Goal: Task Accomplishment & Management: Manage account settings

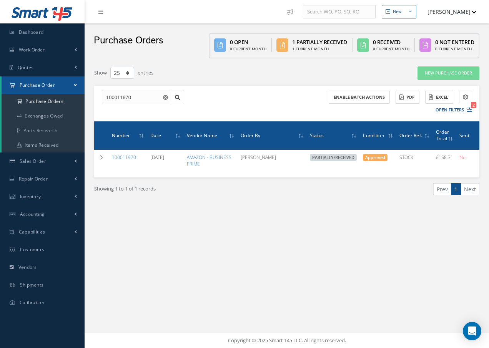
select select "25"
click at [46, 90] on link "Purchase Order" at bounding box center [43, 85] width 83 height 18
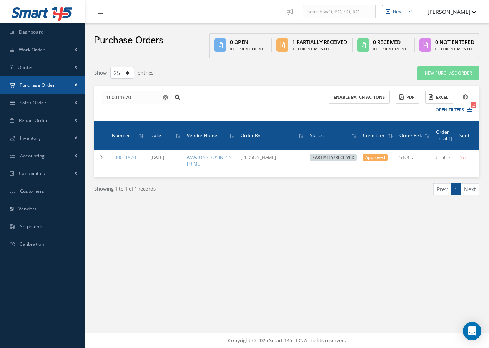
click at [43, 85] on span "Purchase Order" at bounding box center [37, 85] width 35 height 7
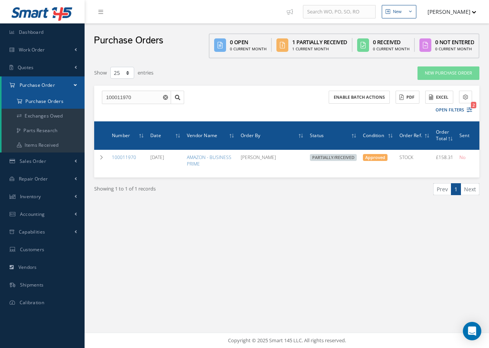
click at [41, 98] on a=1&status_id=2&status_id=3&status_id=5&collapsedFilters"] "Purchase Orders" at bounding box center [43, 101] width 83 height 15
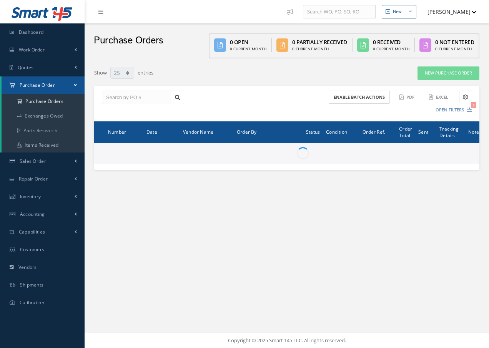
select select "25"
click at [141, 95] on input "text" at bounding box center [136, 98] width 69 height 14
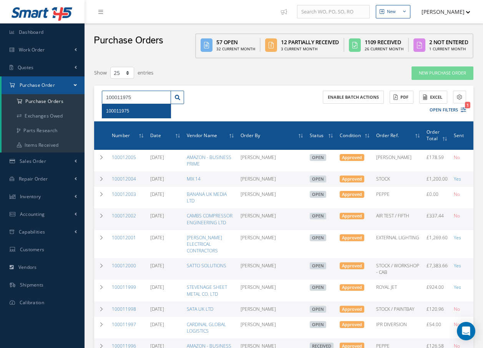
type input "100011975"
click at [130, 111] on div "100011975" at bounding box center [136, 111] width 61 height 8
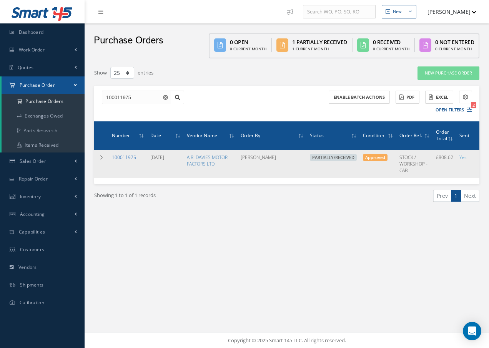
click at [124, 158] on link "100011975" at bounding box center [124, 157] width 24 height 7
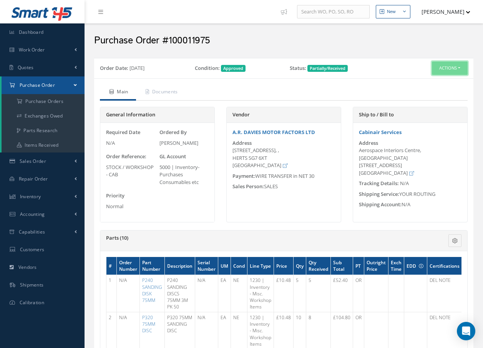
click at [445, 71] on button "Actions" at bounding box center [450, 68] width 36 height 13
click at [440, 81] on link "Receive" at bounding box center [437, 83] width 62 height 10
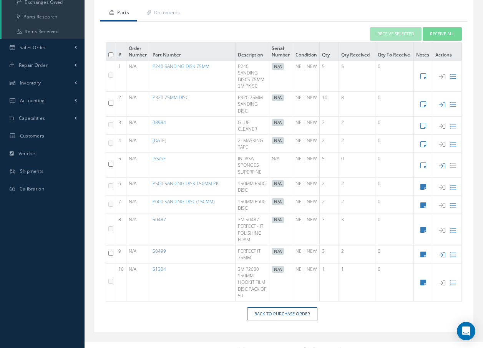
scroll to position [123, 0]
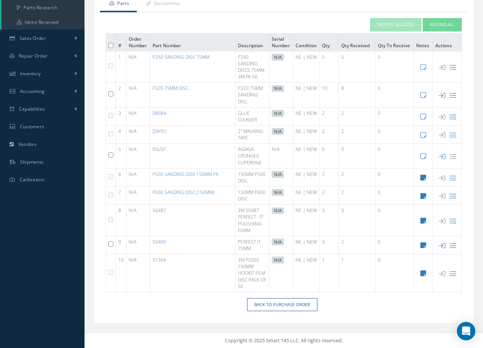
click at [109, 246] on input "checkbox" at bounding box center [110, 244] width 5 height 5
checkbox input "true"
click at [441, 246] on icon at bounding box center [442, 246] width 7 height 7
type input "[DATE]"
checkbox input "false"
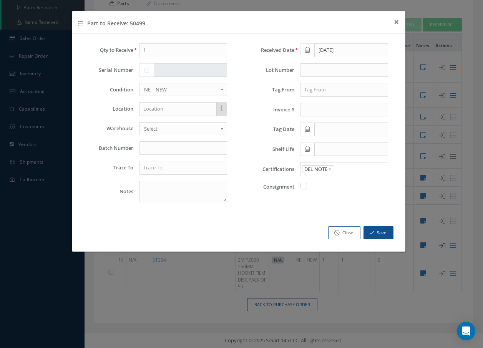
scroll to position [107, 0]
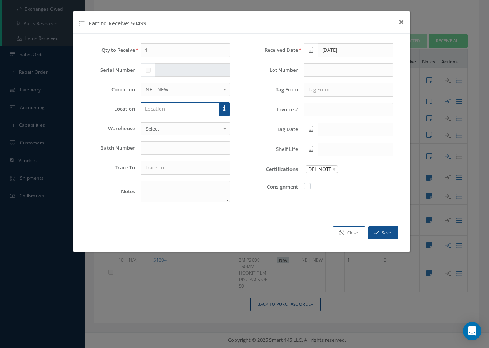
click at [160, 110] on input "text" at bounding box center [180, 109] width 79 height 14
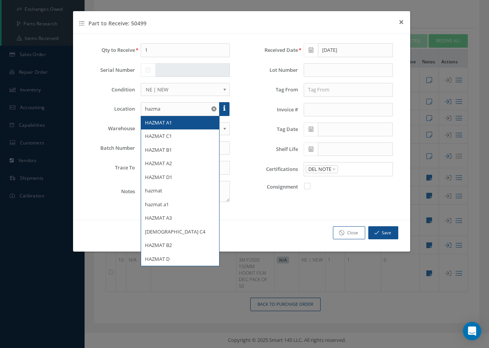
click at [181, 123] on div "HAZMAT A1" at bounding box center [180, 123] width 71 height 8
type input "HAZMAT A1"
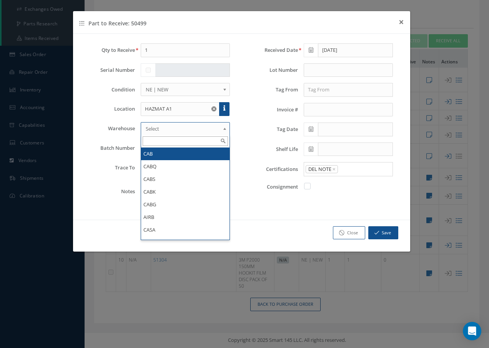
click at [179, 126] on span "Select" at bounding box center [183, 128] width 75 height 9
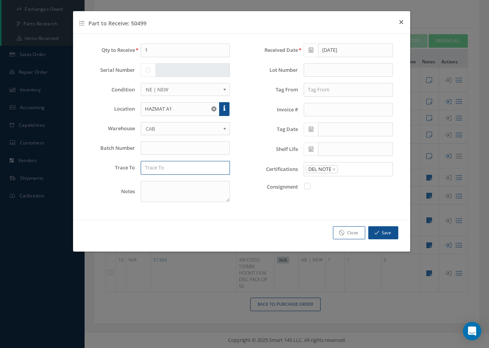
click at [187, 172] on input "text" at bounding box center [186, 168] width 90 height 14
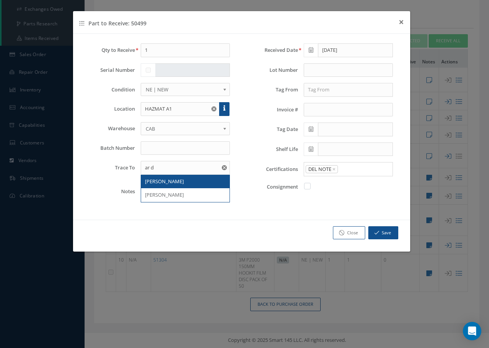
click at [168, 181] on span "AR DAVIES" at bounding box center [164, 181] width 39 height 7
type input "AR DAVIES"
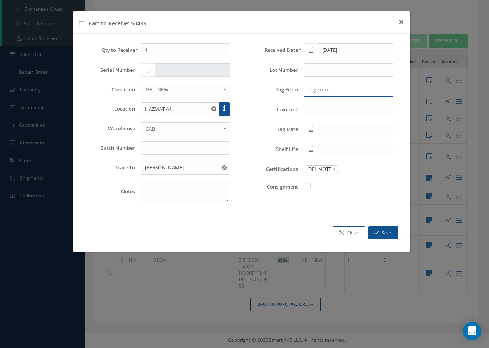
click at [327, 89] on input "text" at bounding box center [349, 90] width 90 height 14
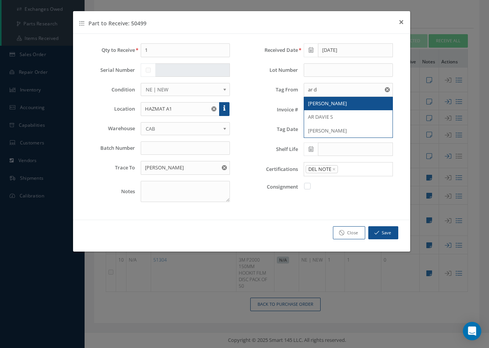
click at [320, 105] on span "AR DAVIES" at bounding box center [327, 103] width 39 height 7
type input "AR DAVIES"
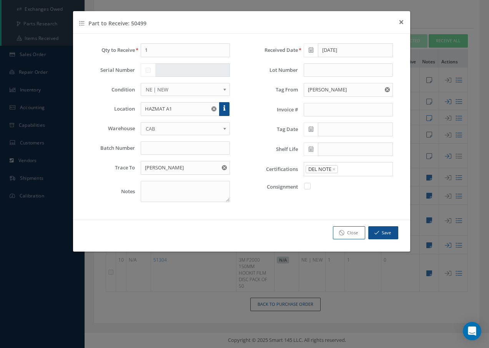
click at [311, 129] on icon at bounding box center [311, 128] width 5 height 5
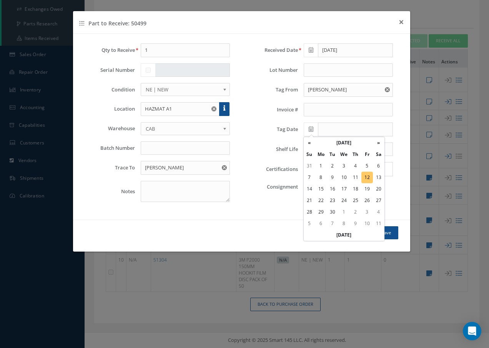
click at [368, 177] on td "12" at bounding box center [367, 178] width 12 height 12
type input "09/12/2025"
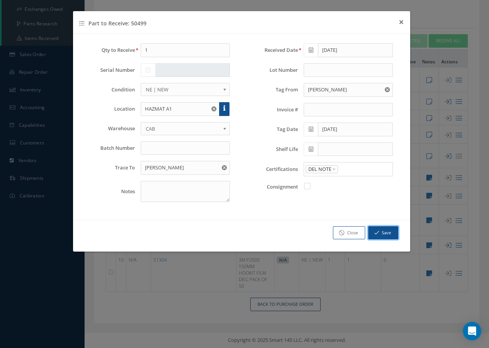
click at [377, 231] on icon "button" at bounding box center [376, 232] width 5 height 5
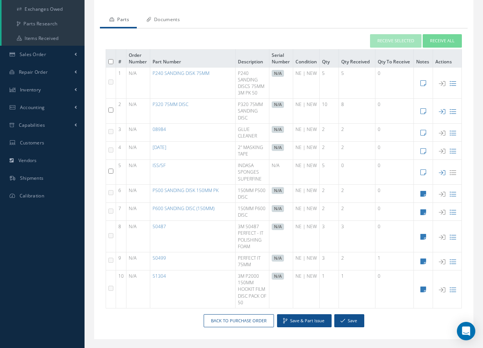
click at [160, 18] on link "Documents" at bounding box center [162, 20] width 51 height 16
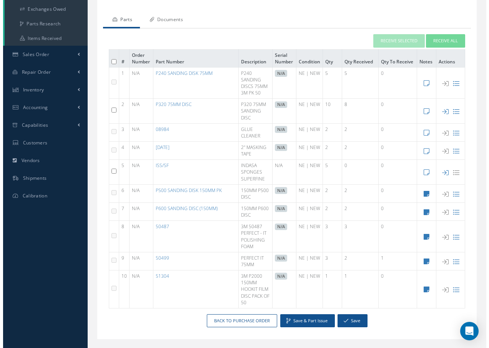
scroll to position [0, 0]
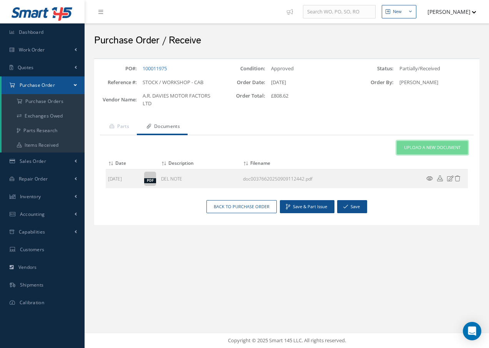
click at [407, 150] on span "Upload a New Document" at bounding box center [432, 148] width 57 height 7
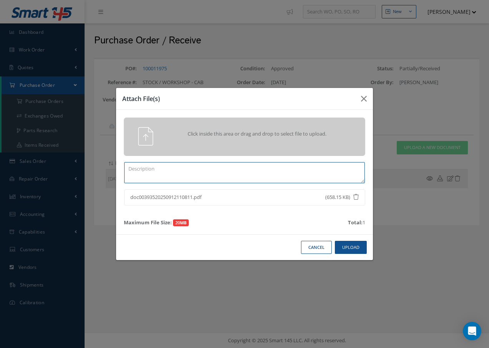
click at [173, 175] on textarea at bounding box center [244, 172] width 241 height 21
type textarea "d"
type textarea "DEL NOTE"
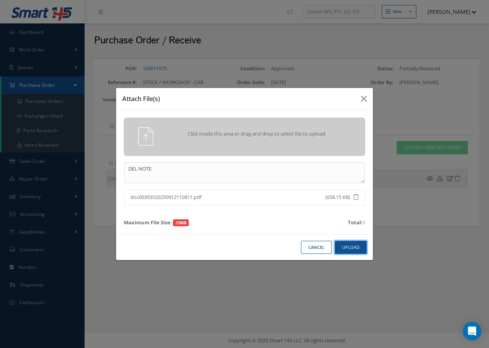
click at [359, 246] on button "Upload" at bounding box center [351, 247] width 32 height 13
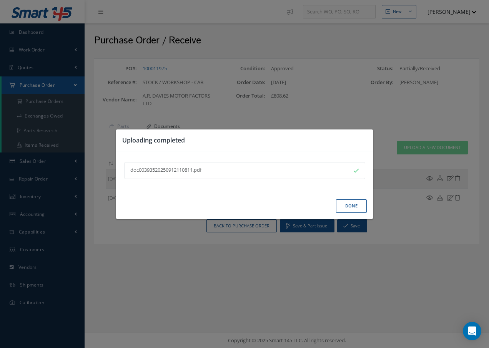
click at [351, 209] on button "Done" at bounding box center [351, 206] width 31 height 13
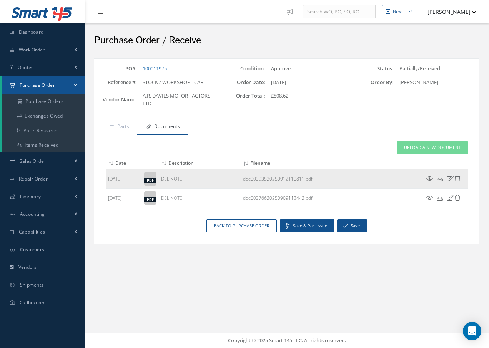
click at [430, 179] on icon at bounding box center [429, 179] width 7 height 6
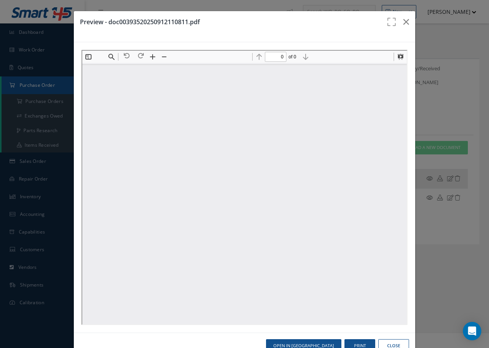
type input "1"
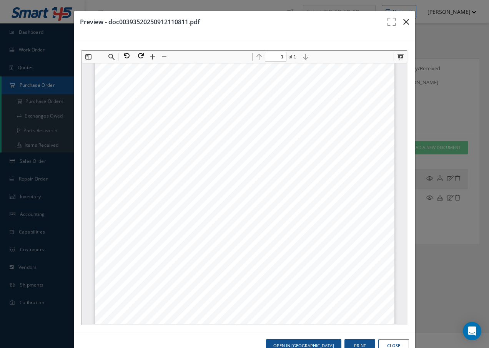
click at [403, 20] on icon "button" at bounding box center [406, 21] width 6 height 9
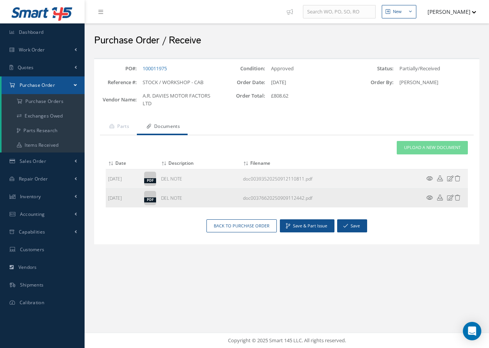
click at [431, 198] on icon at bounding box center [429, 198] width 7 height 6
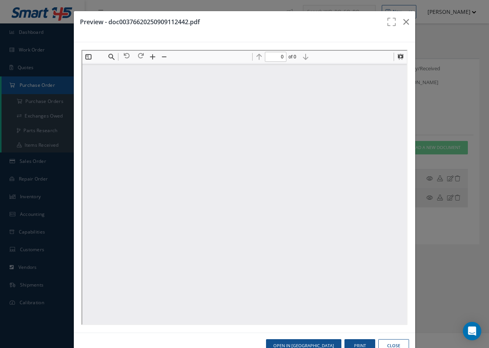
scroll to position [0, 0]
type input "1"
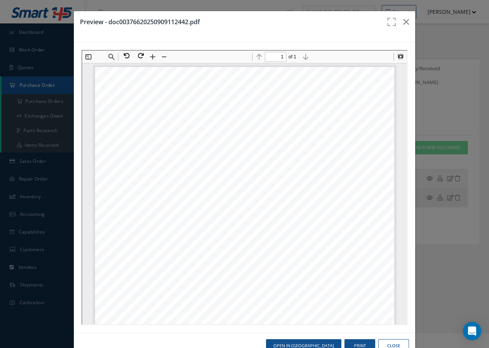
scroll to position [4, 0]
click at [403, 20] on icon "button" at bounding box center [406, 21] width 6 height 9
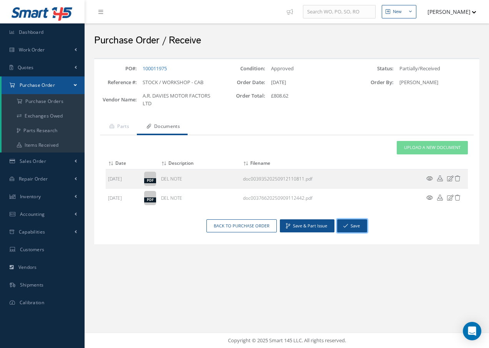
click at [352, 224] on button "Save" at bounding box center [352, 225] width 30 height 13
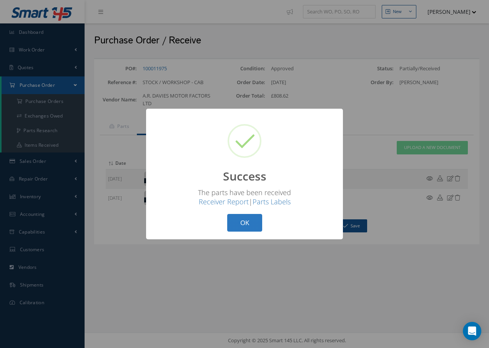
click at [243, 220] on button "OK" at bounding box center [244, 223] width 35 height 18
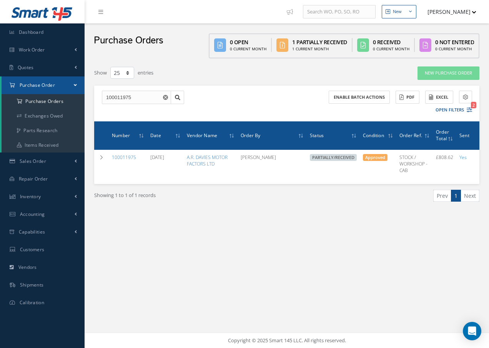
select select "25"
click at [138, 96] on input "100011975" at bounding box center [136, 98] width 69 height 14
click at [49, 99] on a=1&status_id=2&status_id=3&status_id=5&collapsedFilters"] "Purchase Orders" at bounding box center [43, 101] width 83 height 15
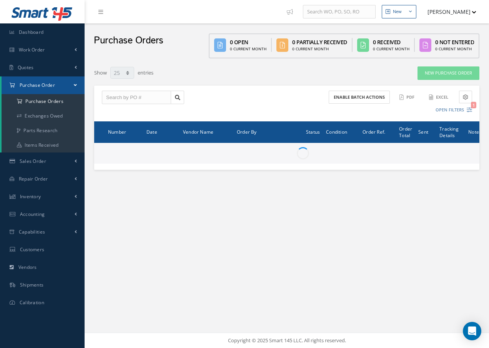
select select "25"
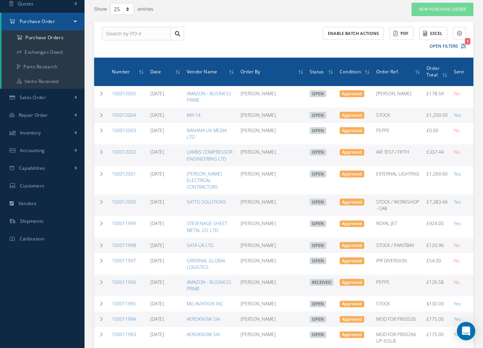
scroll to position [77, 0]
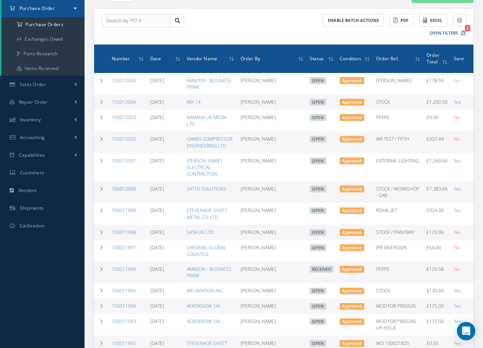
click at [121, 186] on link "100012000" at bounding box center [124, 189] width 24 height 7
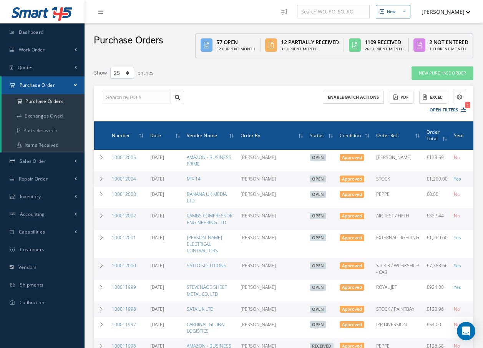
select select "25"
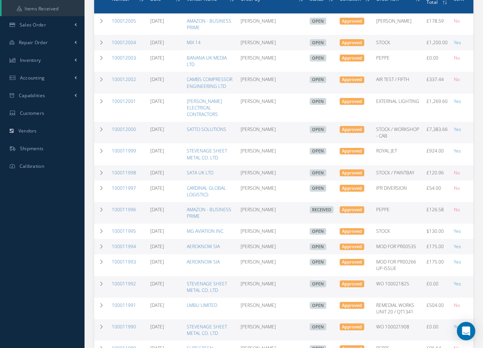
scroll to position [154, 0]
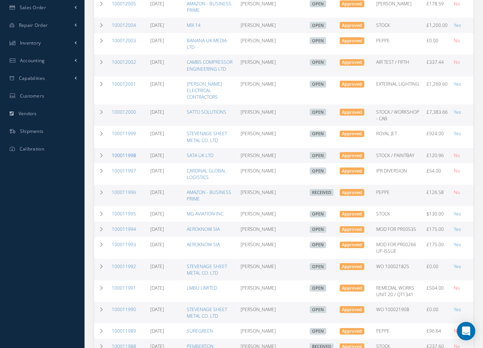
click at [126, 156] on link "100011998" at bounding box center [124, 155] width 24 height 7
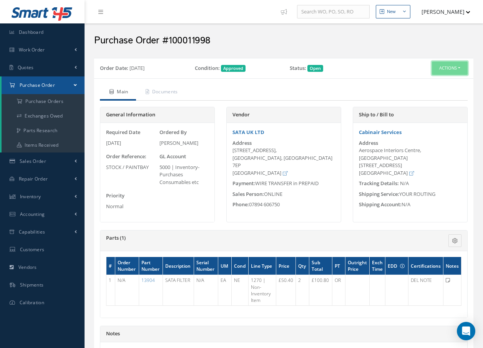
click at [436, 68] on button "Actions" at bounding box center [450, 68] width 36 height 13
click at [431, 82] on link "Receive" at bounding box center [437, 83] width 62 height 10
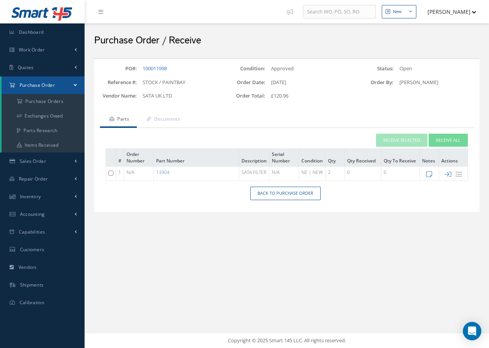
click at [111, 174] on input "checkbox" at bounding box center [110, 173] width 5 height 5
checkbox input "true"
click at [394, 137] on button "Receive Selected" at bounding box center [402, 140] width 52 height 13
type input "[DATE]"
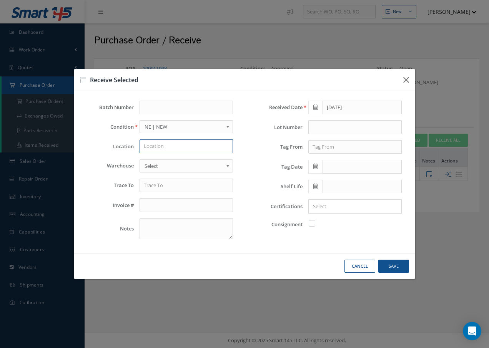
click at [160, 146] on input "text" at bounding box center [186, 147] width 93 height 14
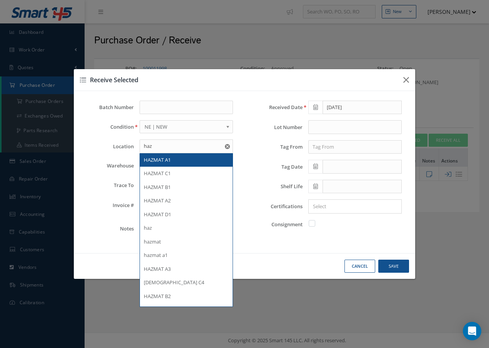
click at [157, 161] on span "HAZMAT A1" at bounding box center [157, 159] width 27 height 7
type input "HAZMAT A1"
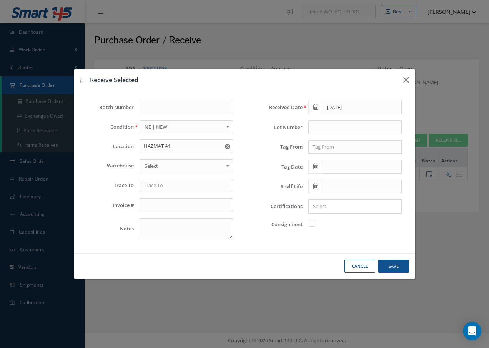
click at [158, 163] on span "Select" at bounding box center [184, 165] width 78 height 9
click at [166, 186] on input "text" at bounding box center [186, 186] width 93 height 14
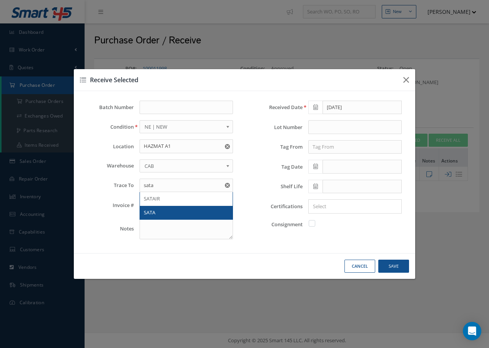
click at [151, 213] on span "SATA" at bounding box center [150, 212] width 12 height 7
type input "SATA"
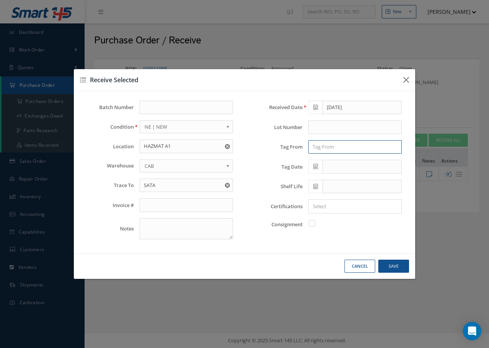
click at [340, 147] on input "text" at bounding box center [354, 147] width 93 height 14
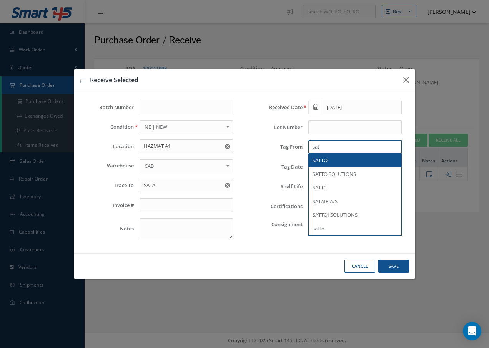
type input "sata"
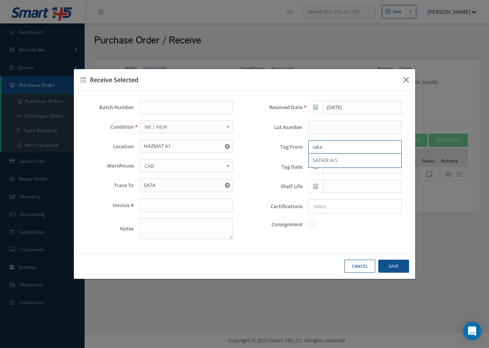
click at [338, 150] on input "sata" at bounding box center [354, 147] width 93 height 14
drag, startPoint x: 328, startPoint y: 150, endPoint x: 291, endPoint y: 149, distance: 37.3
click at [291, 149] on div "Tag From sata SATAIR A/S" at bounding box center [328, 147] width 157 height 14
type input "SATA"
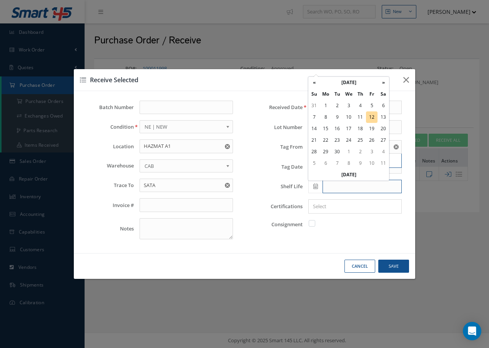
click at [341, 187] on input "text" at bounding box center [362, 187] width 79 height 14
click at [392, 220] on div "Consignment" at bounding box center [328, 225] width 157 height 10
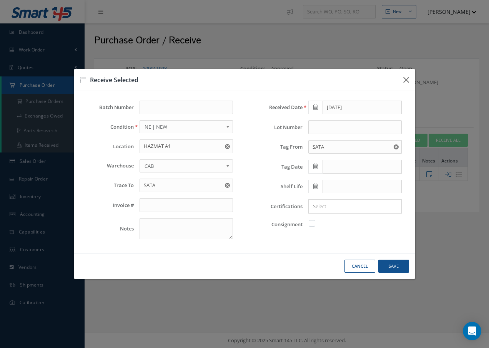
click at [317, 167] on icon at bounding box center [315, 166] width 5 height 5
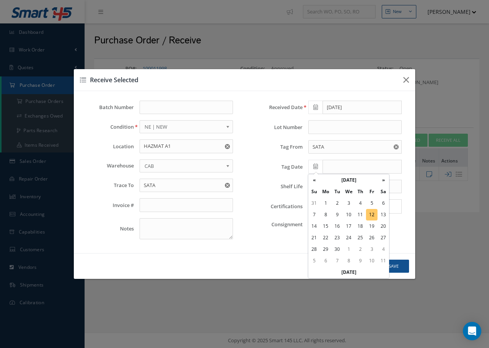
click at [370, 214] on td "12" at bounding box center [372, 215] width 12 height 12
type input "[DATE]"
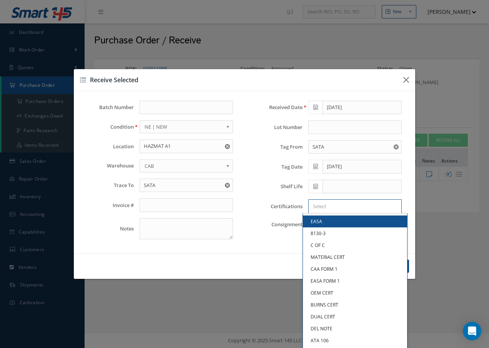
click at [346, 208] on input "Search for option" at bounding box center [353, 207] width 88 height 8
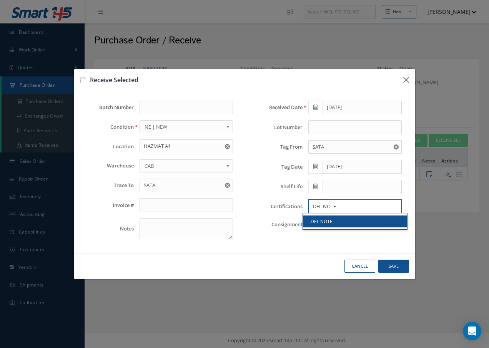
type input "DEL NOTE"
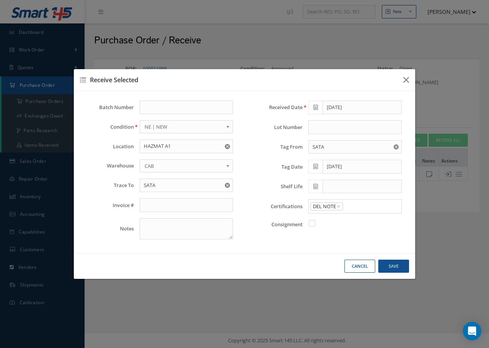
click at [339, 224] on link "DEL NOTE" at bounding box center [355, 222] width 104 height 12
click at [396, 264] on button "Save" at bounding box center [393, 266] width 31 height 13
checkbox input "false"
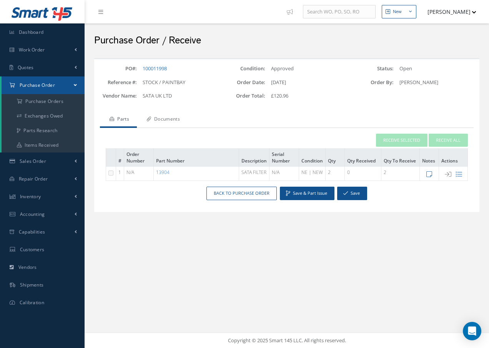
click at [177, 119] on link "Documents" at bounding box center [162, 120] width 51 height 16
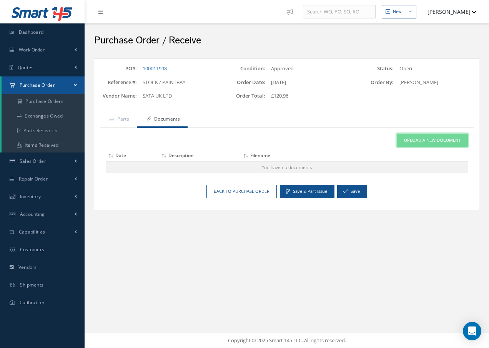
click at [444, 140] on span "Upload a New Document" at bounding box center [432, 140] width 57 height 7
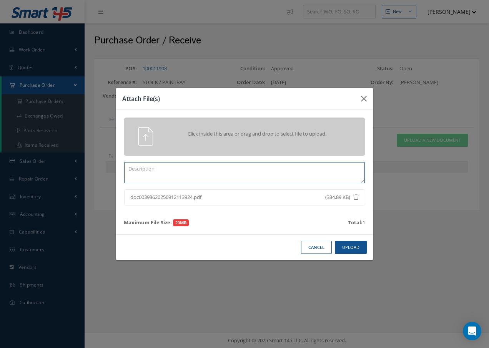
click at [229, 176] on textarea at bounding box center [244, 172] width 241 height 21
type textarea "d"
type textarea "DEL NOTE"
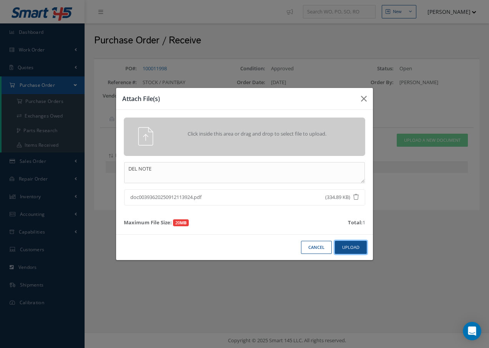
click at [337, 245] on button "Upload" at bounding box center [351, 247] width 32 height 13
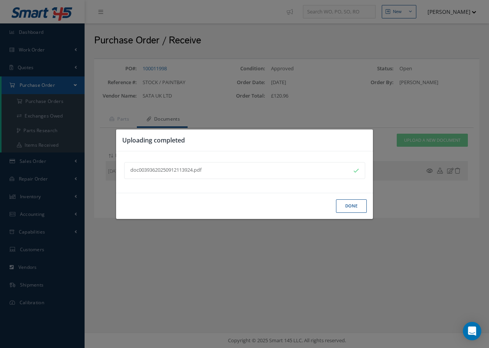
click at [346, 205] on button "Done" at bounding box center [351, 206] width 31 height 13
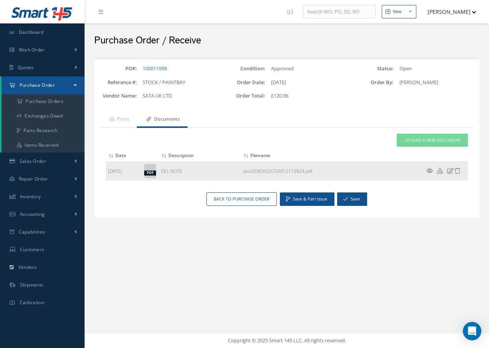
click at [428, 171] on icon at bounding box center [429, 171] width 7 height 6
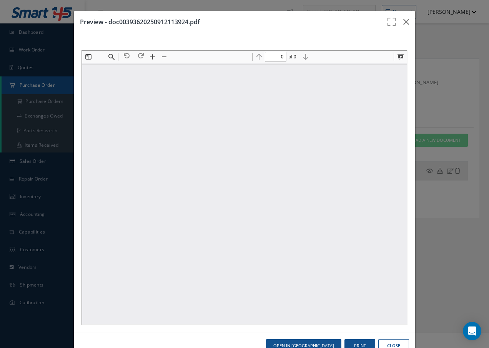
type input "1"
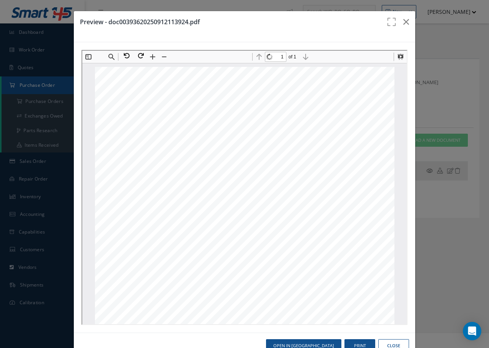
scroll to position [4, 0]
click at [403, 21] on icon "button" at bounding box center [406, 21] width 6 height 9
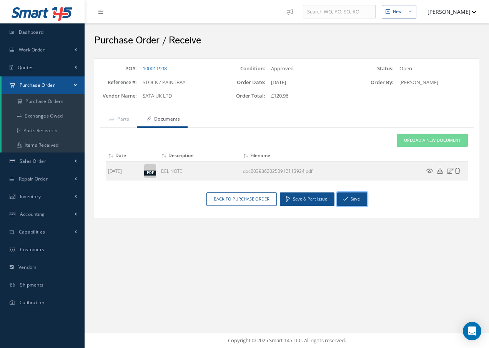
click at [360, 198] on button "Save" at bounding box center [352, 199] width 30 height 13
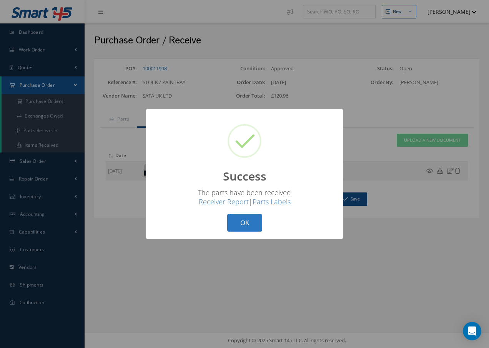
click at [239, 221] on button "OK" at bounding box center [244, 223] width 35 height 18
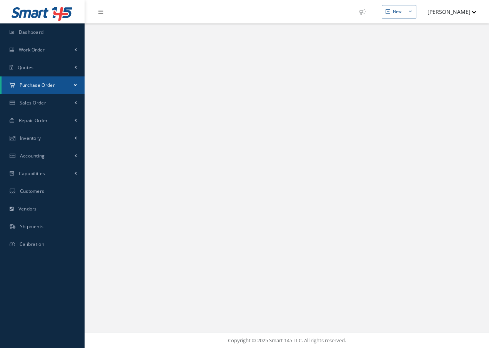
select select "25"
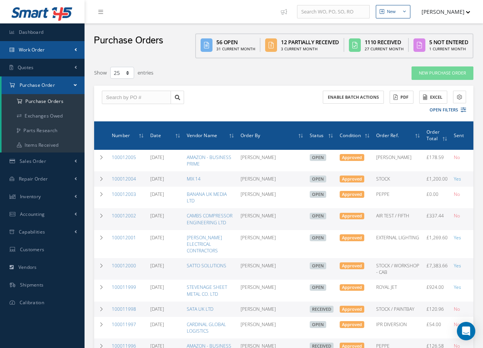
click at [37, 52] on span "Work Order" at bounding box center [32, 50] width 26 height 7
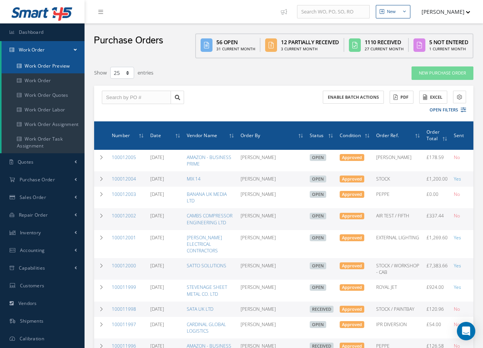
click at [35, 64] on link "Work Order Preview" at bounding box center [43, 66] width 83 height 15
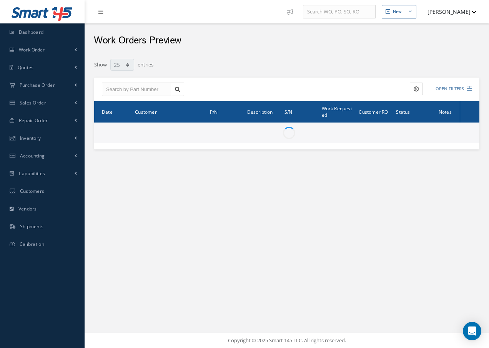
select select "25"
click at [36, 48] on span "Work Order" at bounding box center [32, 50] width 26 height 7
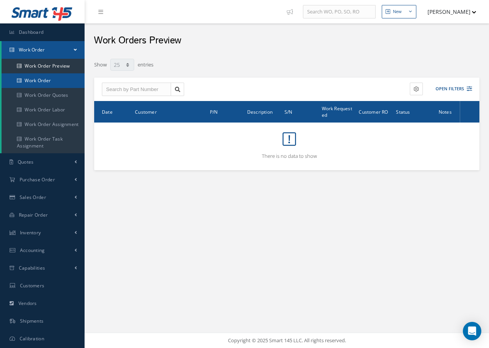
click at [28, 78] on link "Work Order" at bounding box center [43, 80] width 83 height 15
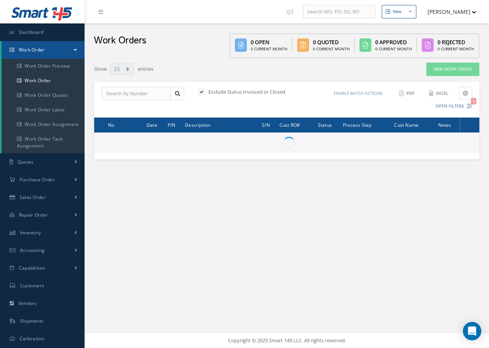
select select "25"
click at [112, 93] on input "text" at bounding box center [136, 94] width 69 height 14
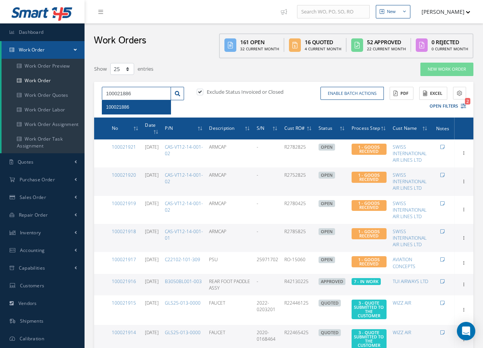
type input "100021886"
click at [120, 108] on span "100021886" at bounding box center [117, 107] width 23 height 5
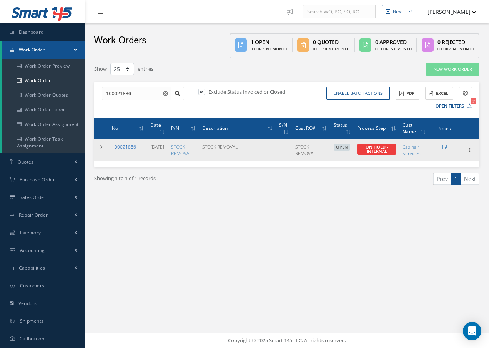
click at [133, 147] on link "100021886" at bounding box center [124, 147] width 24 height 7
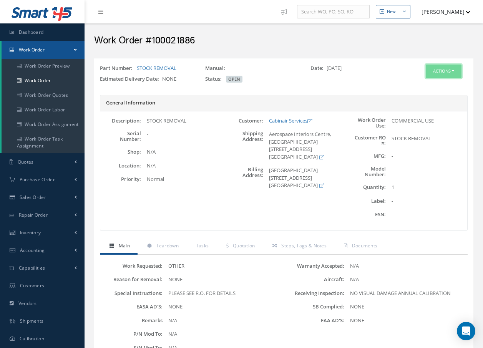
click at [449, 70] on button "Actions" at bounding box center [444, 71] width 36 height 13
click at [424, 86] on link "Edit" at bounding box center [432, 86] width 62 height 10
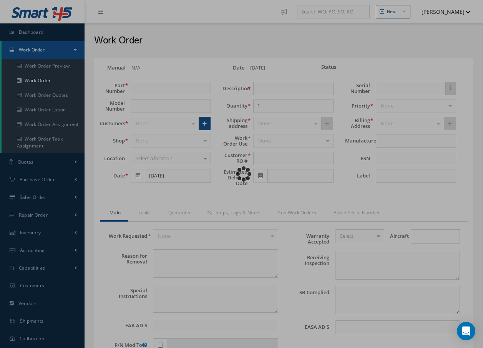
type input "STOCK REMOVAL"
type input "[DATE]"
type input "STOCK REMOVAL"
type textarea "NONE"
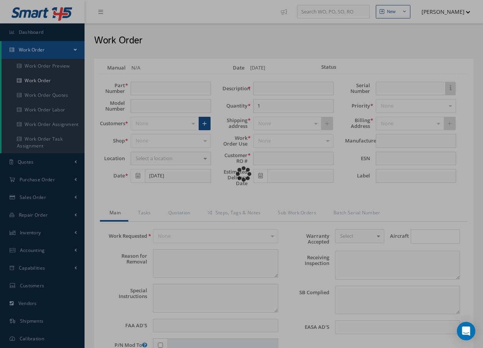
type textarea "PLEASE SEE R.O. FOR DETAILS"
type input "NONE"
type textarea "NO VISUAL DAMAGE ANNUAL CALIBRATION"
type textarea "NONE"
type input "NONE"
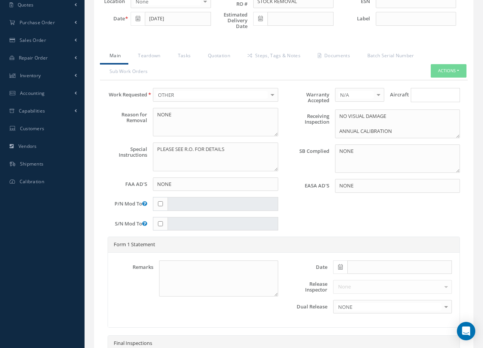
scroll to position [154, 0]
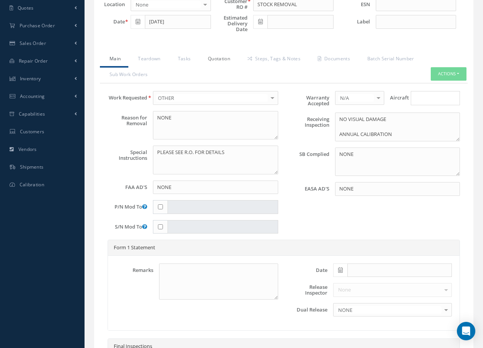
click at [221, 61] on link "Quotation" at bounding box center [218, 60] width 40 height 16
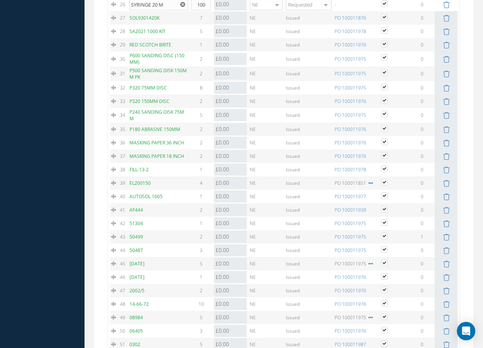
scroll to position [1269, 0]
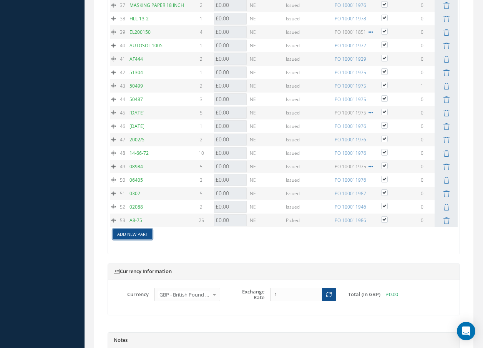
click at [118, 231] on link "Add New Part" at bounding box center [132, 234] width 39 height 10
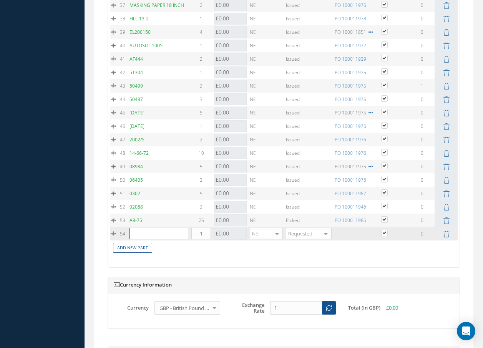
click at [140, 235] on input "text" at bounding box center [159, 234] width 59 height 12
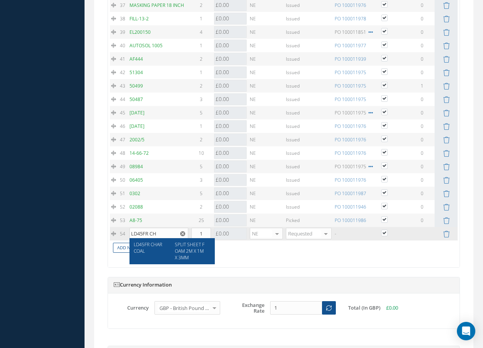
click at [188, 251] on span "SPLIT SHEET FOAM 2M X 1M X 3MM" at bounding box center [190, 251] width 30 height 20
type input "LD45FR CHARCOAL"
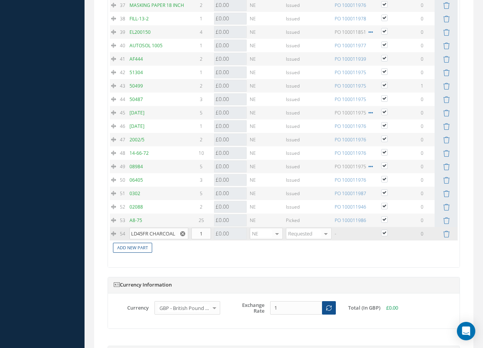
click at [184, 234] on icon "Reset" at bounding box center [182, 233] width 5 height 5
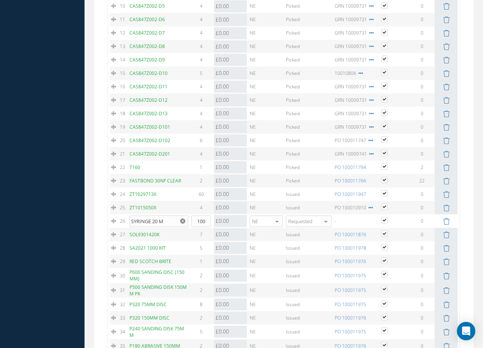
scroll to position [808, 0]
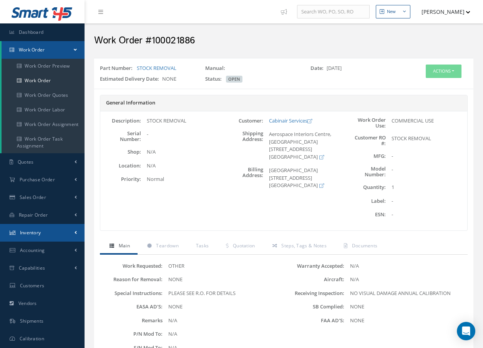
click at [28, 231] on span "Inventory" at bounding box center [30, 232] width 21 height 7
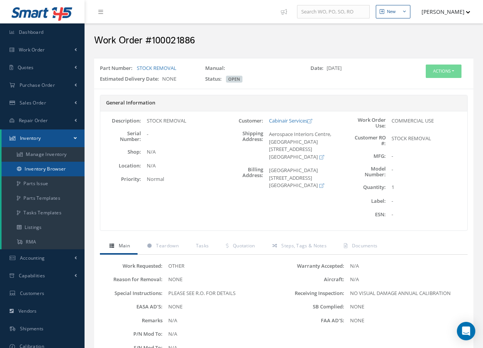
click at [48, 168] on link "Inventory Browser" at bounding box center [43, 169] width 83 height 15
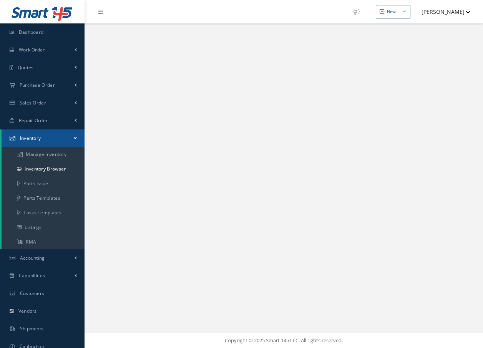
select select "25"
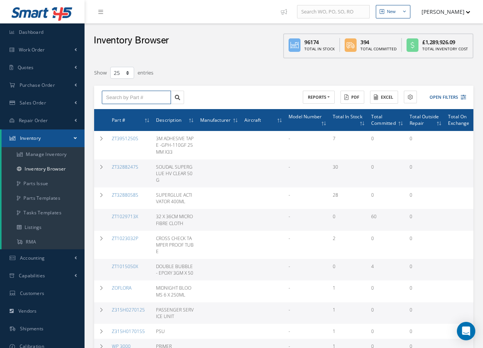
click at [127, 97] on input "text" at bounding box center [136, 98] width 69 height 14
type input "l"
type input "L"
click at [40, 152] on link "Manage Inventory" at bounding box center [43, 154] width 83 height 15
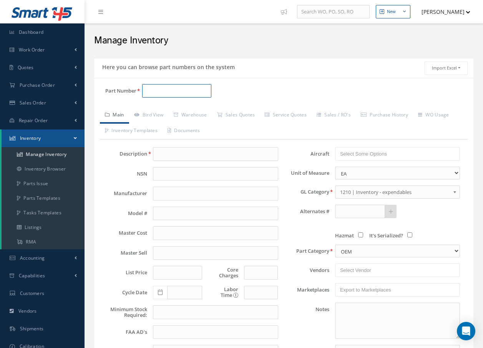
click at [187, 91] on input "Part Number" at bounding box center [176, 91] width 69 height 14
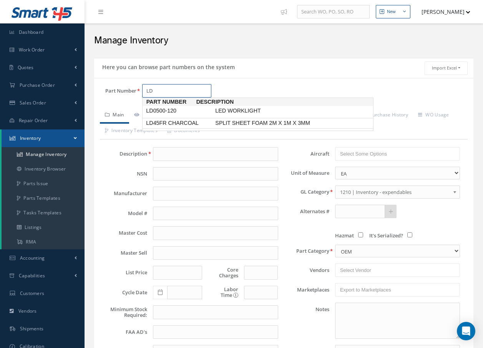
click at [197, 122] on span "LD45FR CHARCOAL" at bounding box center [179, 123] width 69 height 8
type input "LD45FR CHARCOAL"
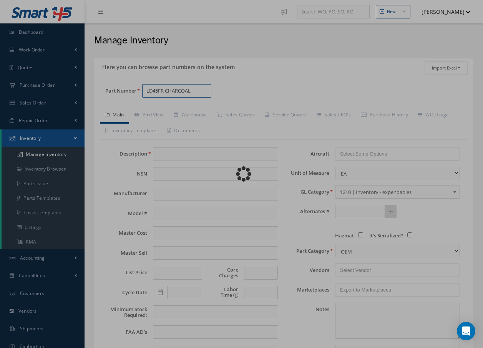
type input "SPLIT SHEET FOAM 2M X 1M X 3MM"
type input "18.34"
type input "0.00"
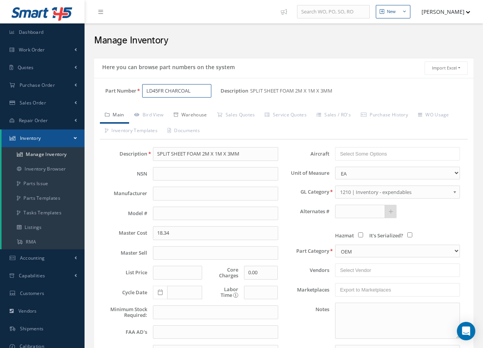
type input "LD45FR CHARCOAL"
click at [199, 115] on link "Warehouse" at bounding box center [190, 116] width 43 height 16
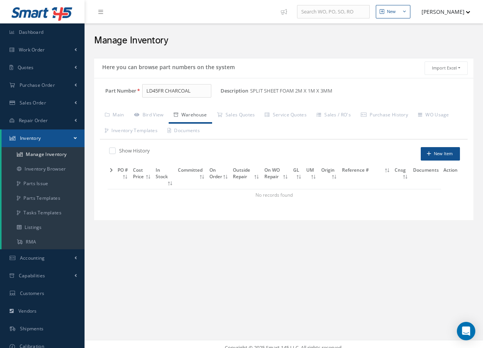
click at [110, 170] on icon at bounding box center [111, 170] width 3 height 5
click at [110, 170] on icon at bounding box center [112, 170] width 4 height 5
click at [110, 170] on icon at bounding box center [111, 170] width 3 height 5
click at [110, 170] on icon at bounding box center [112, 170] width 4 height 5
click at [193, 243] on div "Here you can browse part numbers on the system Import Excel to undefined Column…" at bounding box center [283, 149] width 387 height 191
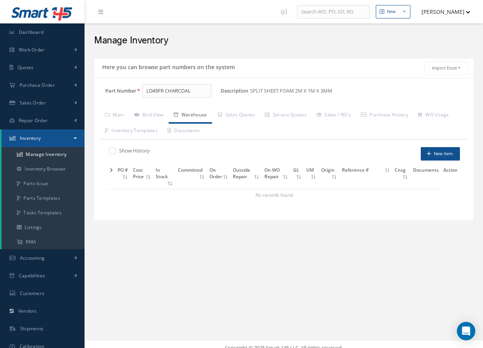
scroll to position [7, 0]
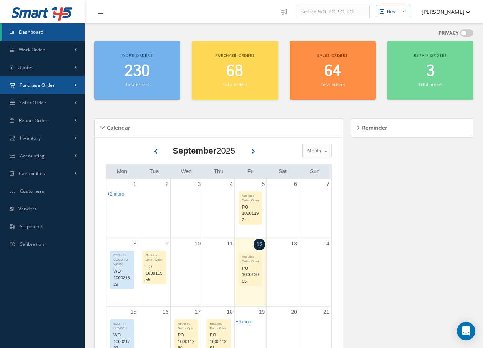
click at [40, 87] on span "Purchase Order" at bounding box center [37, 85] width 35 height 7
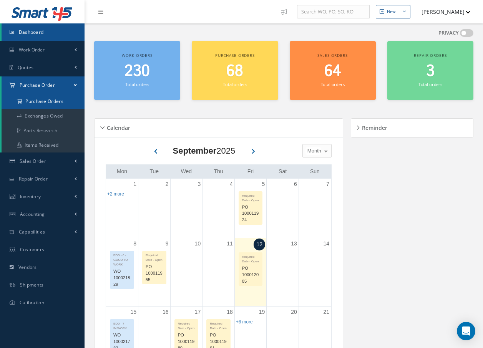
click at [42, 102] on a=1&status_id=2&status_id=3&status_id=5&collapsedFilters"] "Purchase Orders" at bounding box center [43, 101] width 83 height 15
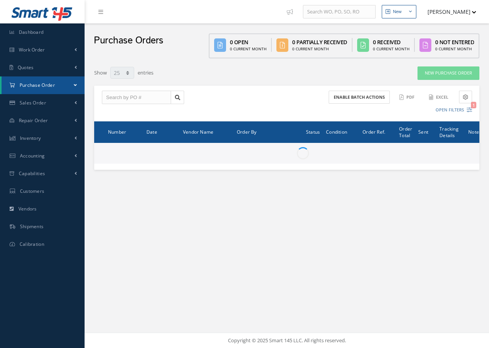
select select "25"
